Goal: Information Seeking & Learning: Check status

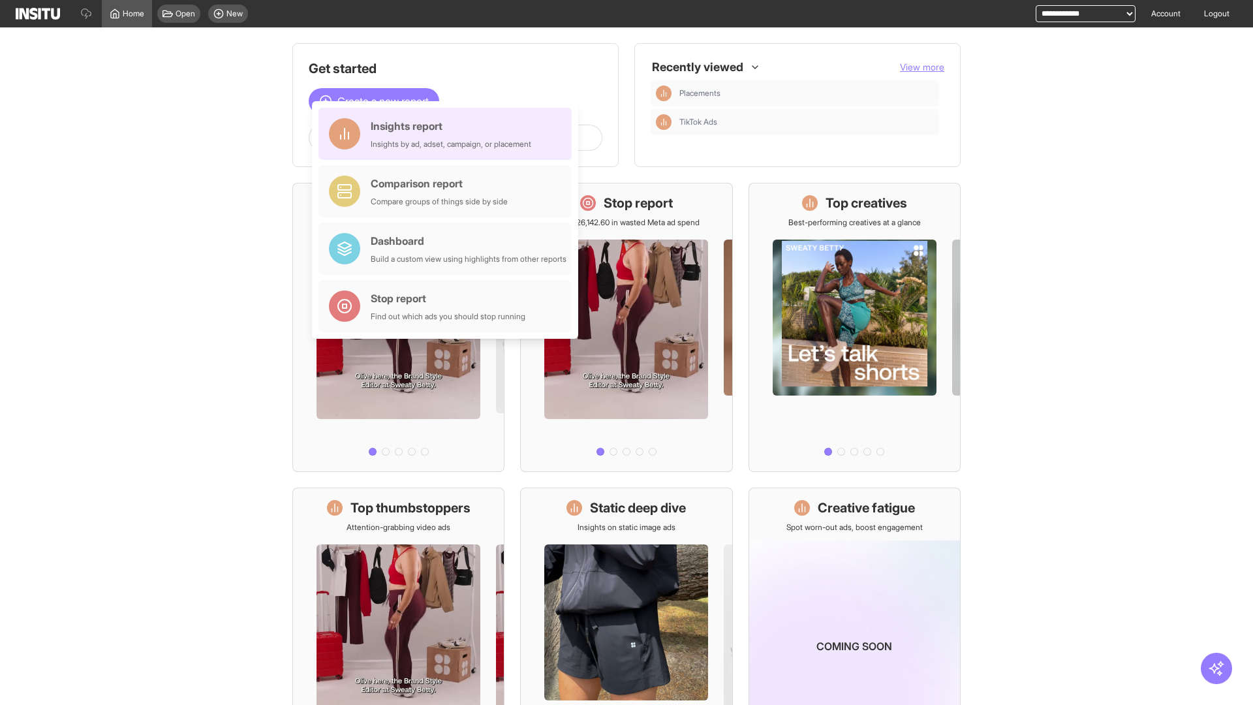
click at [448, 134] on div "Insights report Insights by ad, adset, campaign, or placement" at bounding box center [451, 133] width 161 height 31
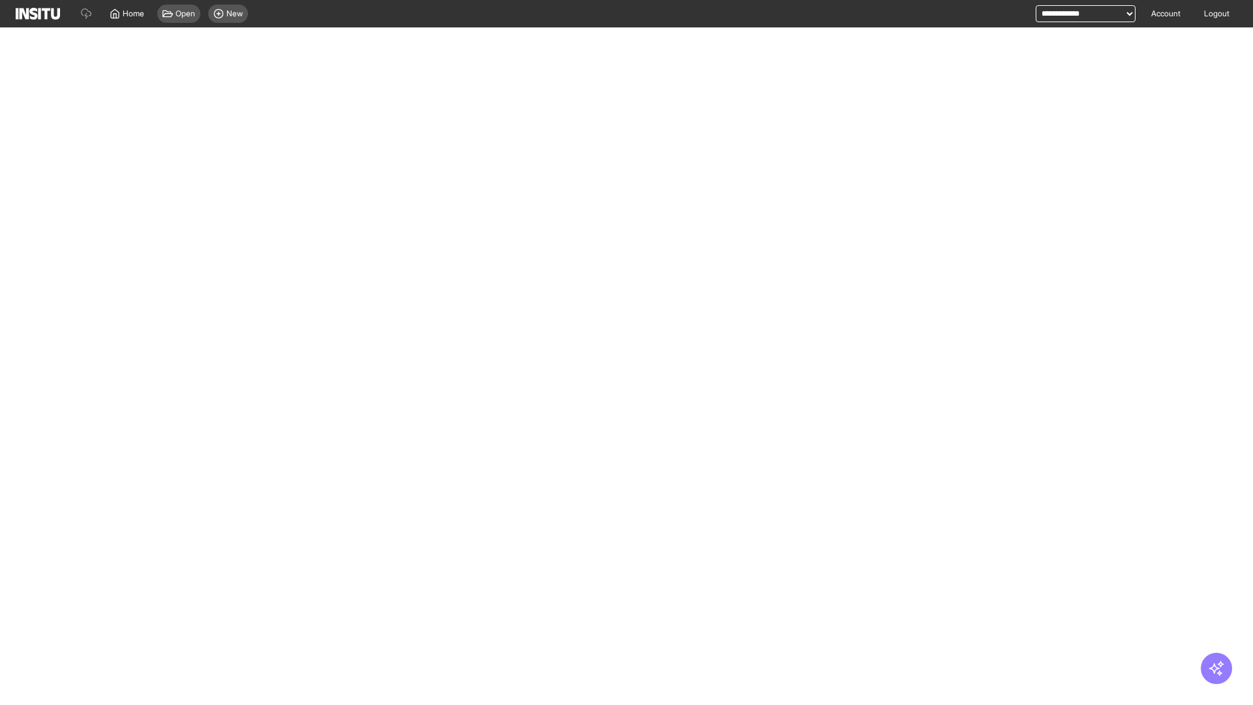
select select "**"
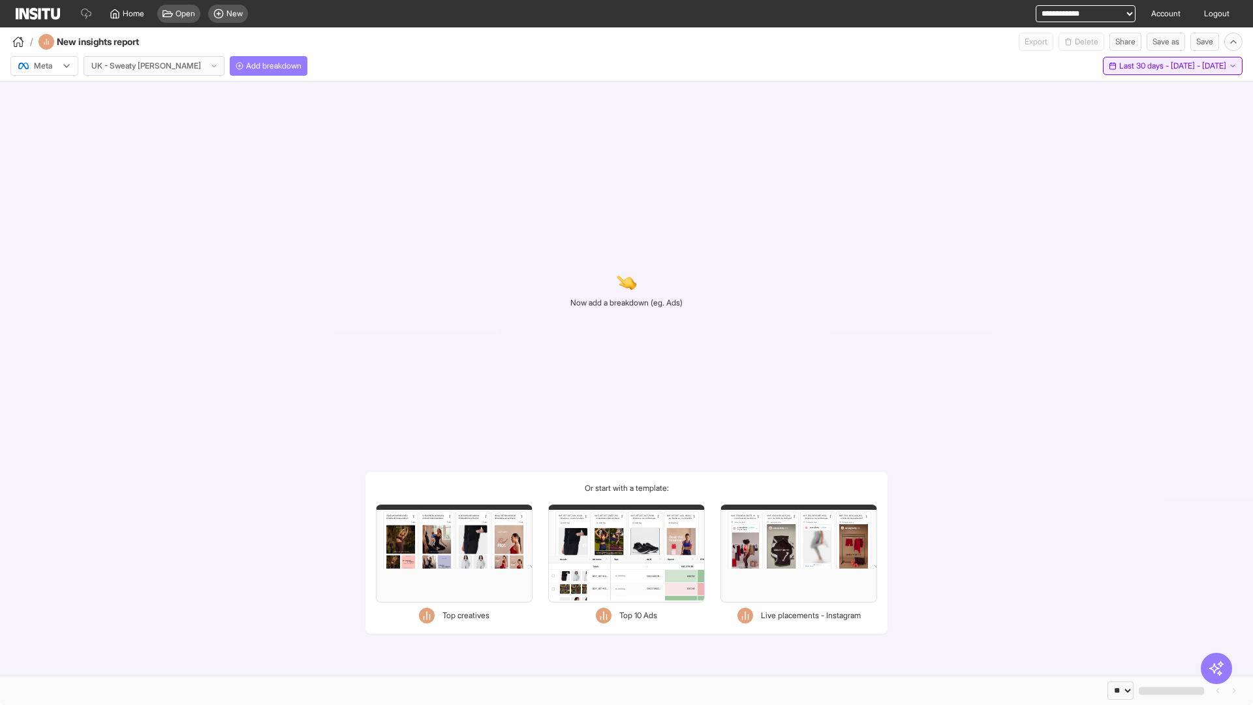
click at [1144, 66] on span "Last 30 days - [DATE] - [DATE]" at bounding box center [1172, 66] width 107 height 10
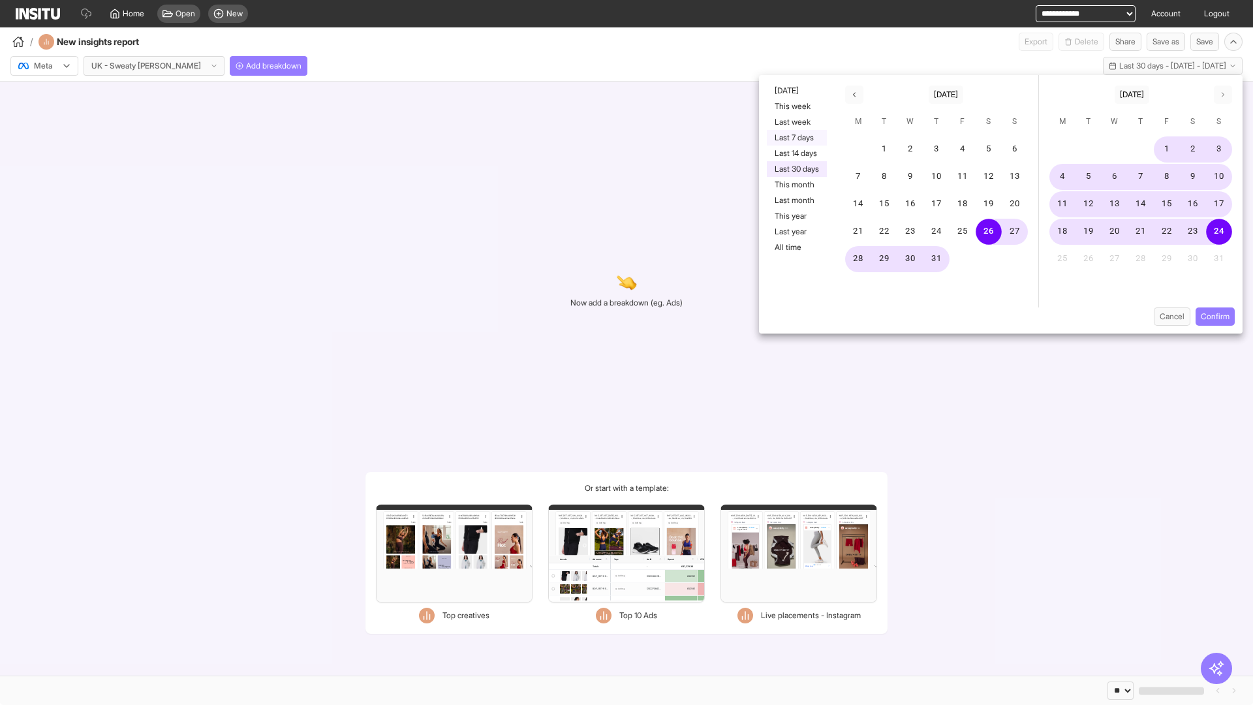
click at [796, 138] on button "Last 7 days" at bounding box center [797, 138] width 60 height 16
